Goal: Check status: Check status

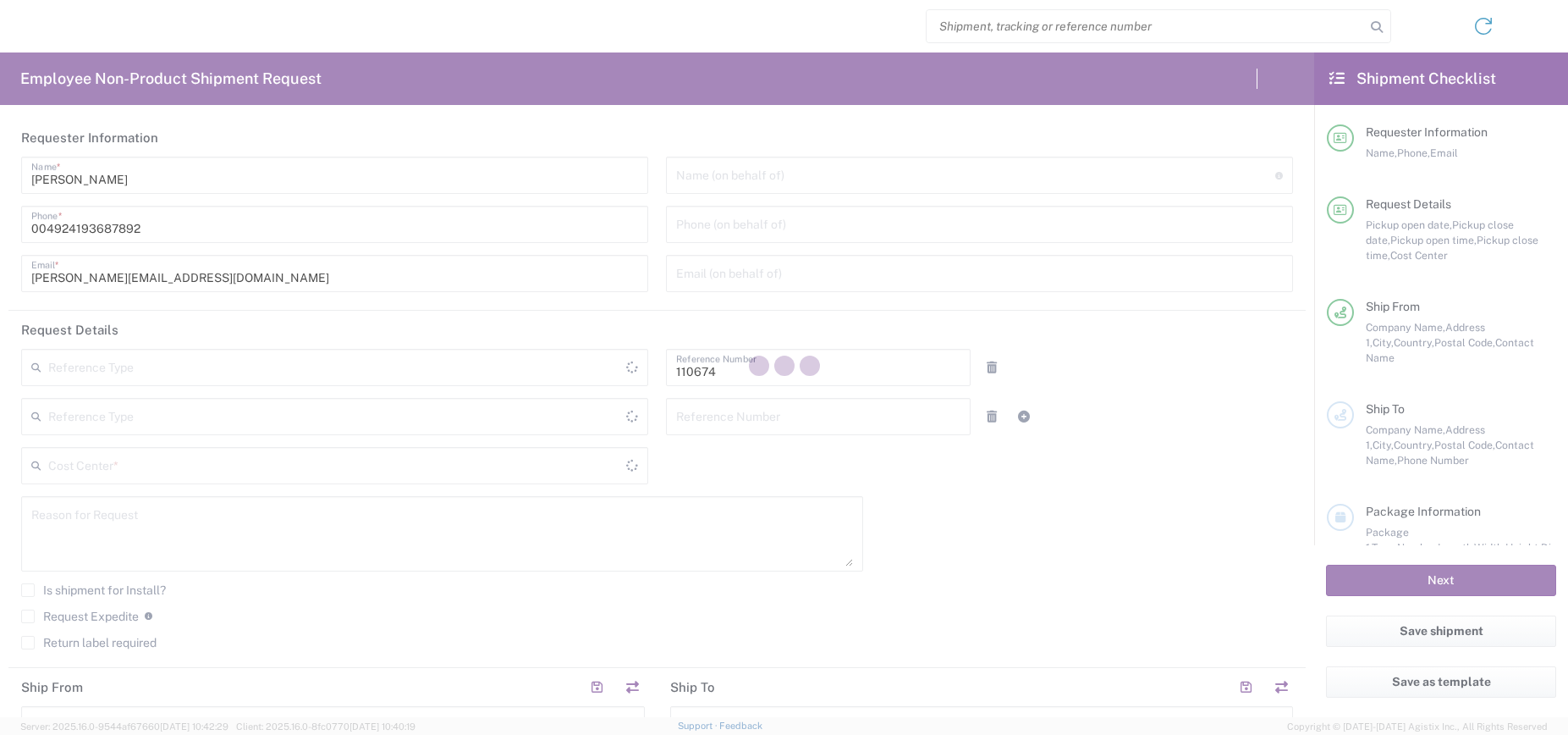
type input "Department"
type input "[GEOGRAPHIC_DATA]"
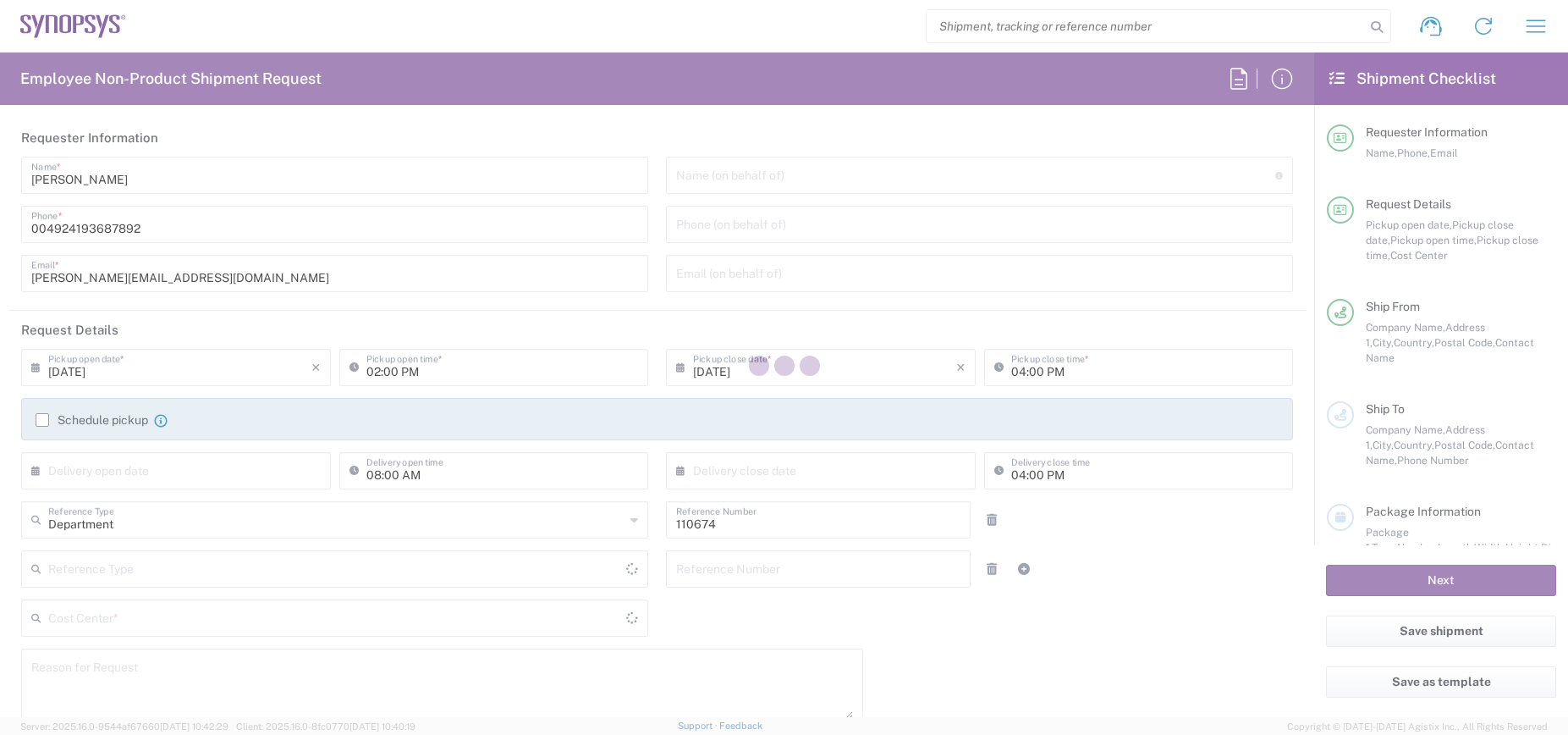
type input "DE01, CIO, IT, ESS14 110674"
type input "Delivered at Place"
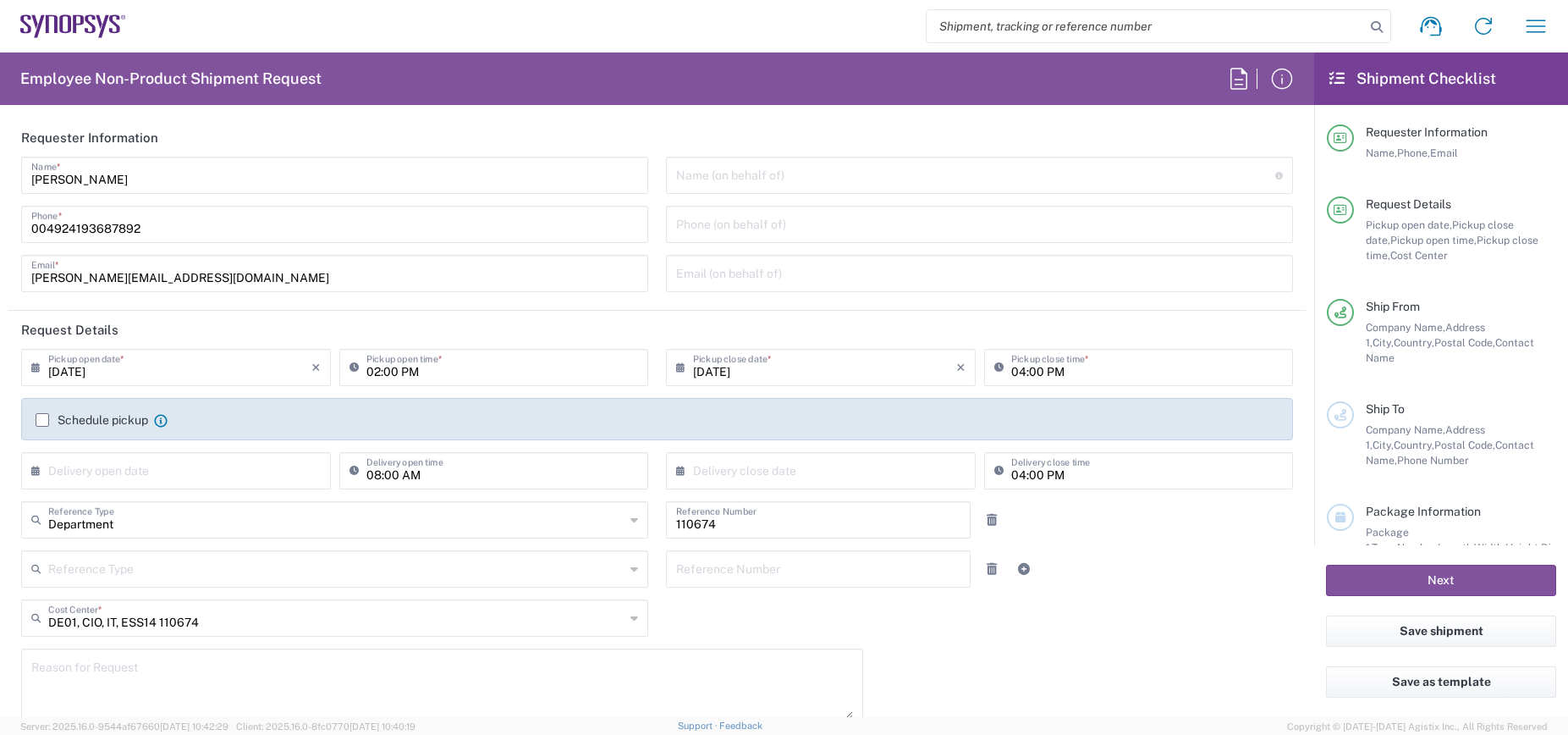
type input "[GEOGRAPHIC_DATA] DE04"
click at [1534, 27] on icon "button" at bounding box center [1536, 25] width 19 height 12
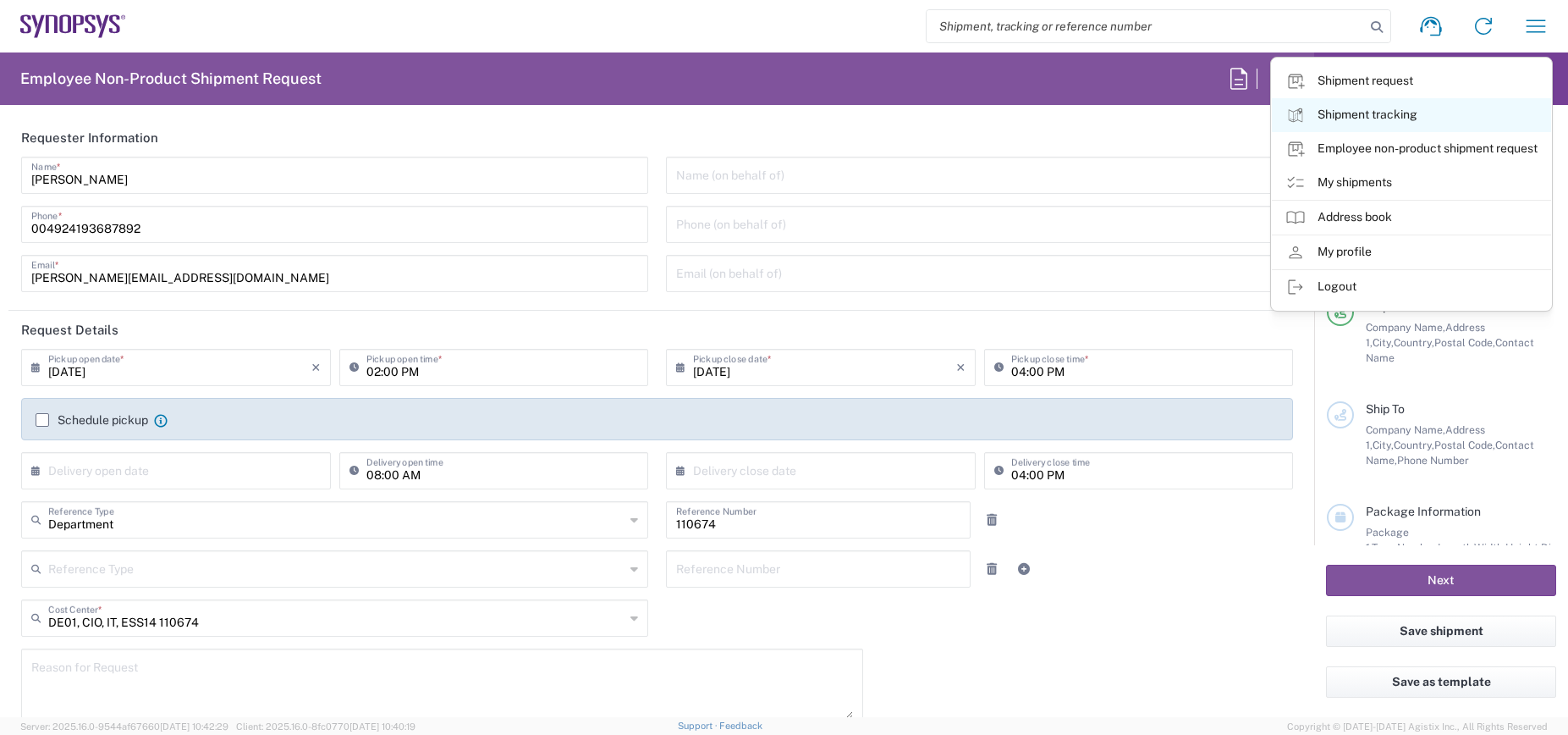
click at [1415, 108] on link "Shipment tracking" at bounding box center [1411, 115] width 279 height 34
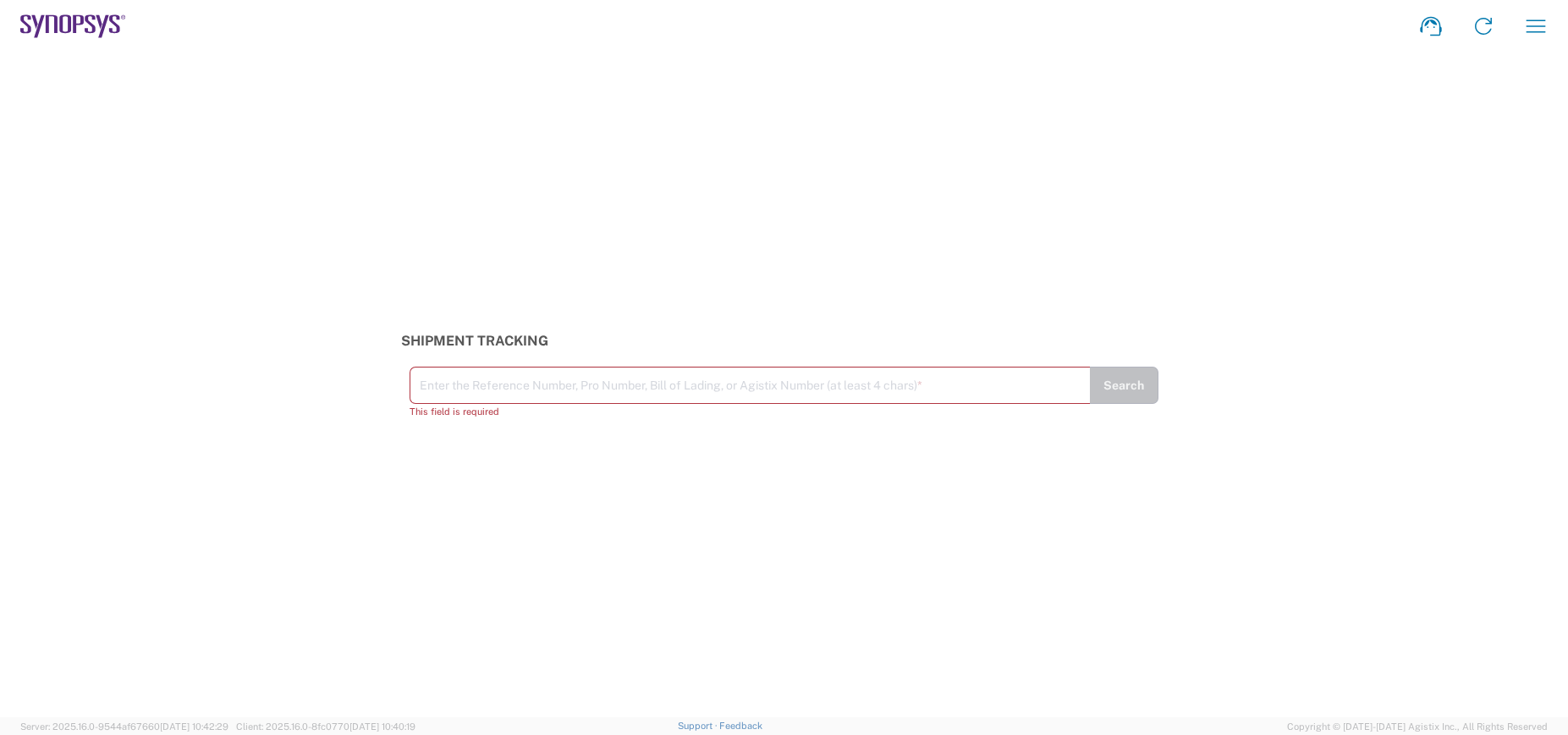
click at [494, 381] on input "text" at bounding box center [750, 384] width 661 height 30
paste input "56453597"
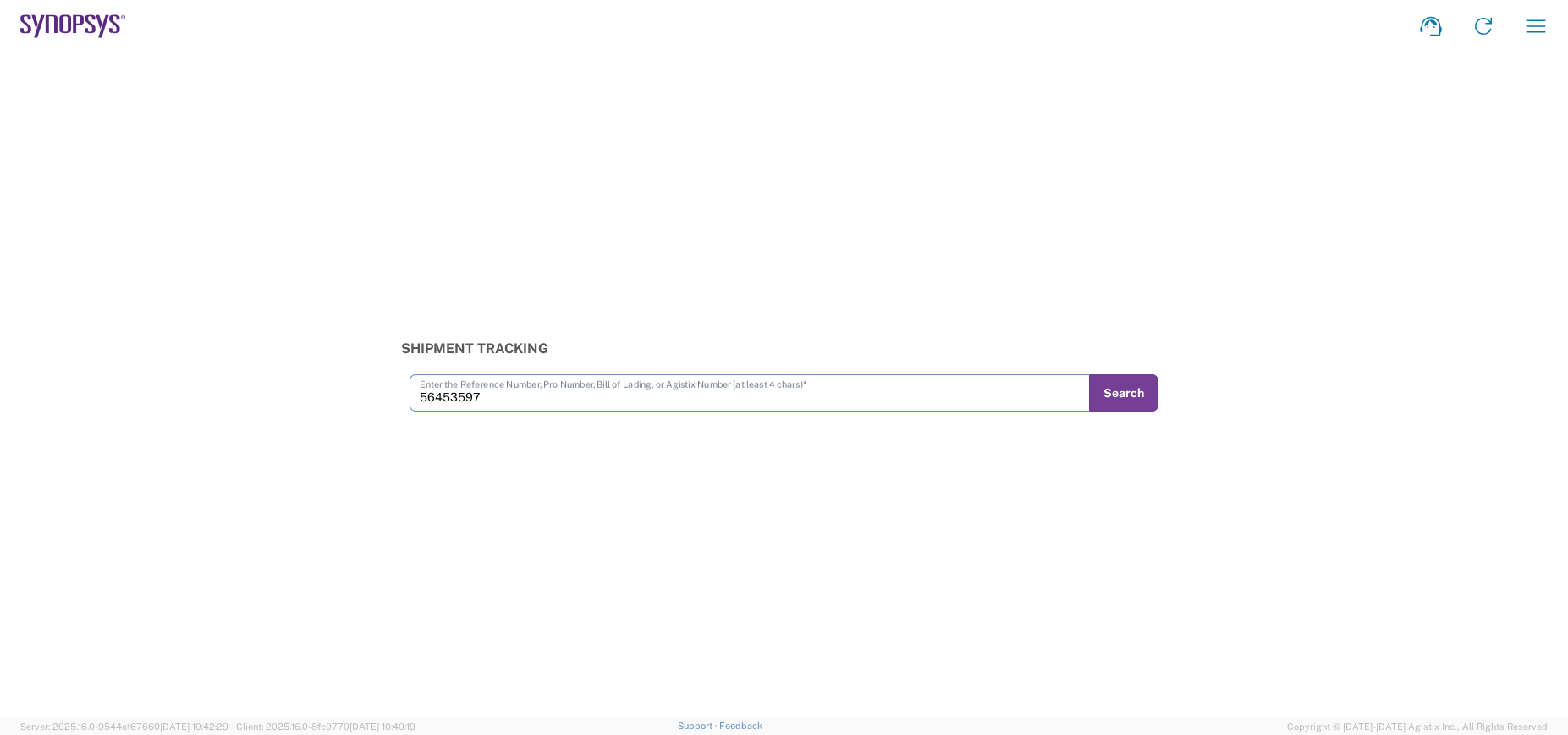
type input "56453597"
click at [1125, 393] on button "Search" at bounding box center [1124, 392] width 69 height 37
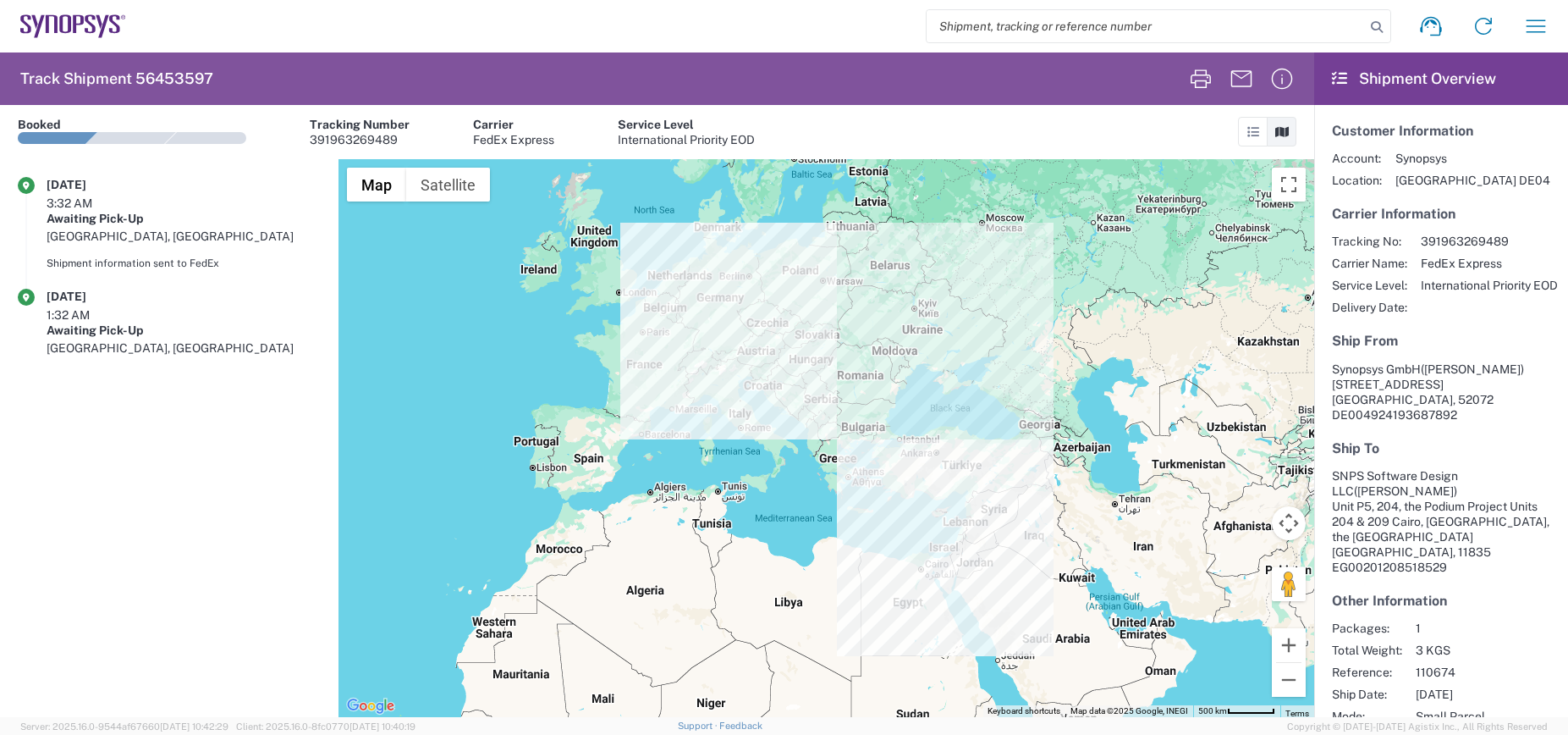
click at [1465, 240] on span "391963269489" at bounding box center [1489, 241] width 137 height 15
copy span "391963269489"
click at [243, 394] on agx-shipment-transit-statuses-widget "[DATE] 3:32 AM Awaiting Pick-Up [GEOGRAPHIC_DATA], DE Shipment information sent…" at bounding box center [169, 438] width 339 height 558
click at [244, 582] on agx-shipment-transit-statuses-widget "[DATE] 3:32 AM Awaiting Pick-Up [GEOGRAPHIC_DATA], DE Shipment information sent…" at bounding box center [169, 438] width 339 height 558
